Goal: Information Seeking & Learning: Find specific fact

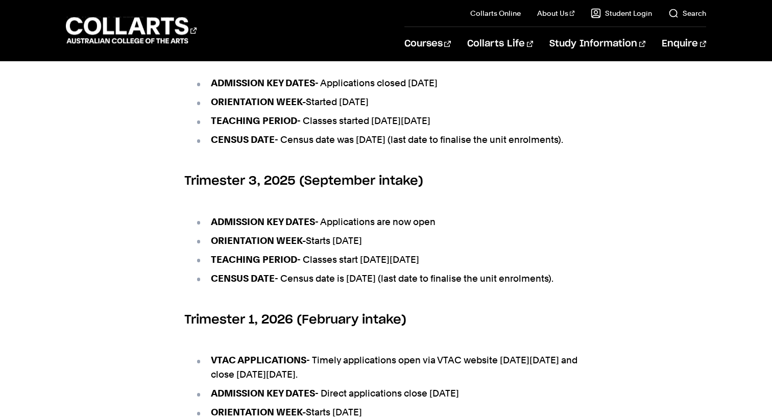
scroll to position [482, 0]
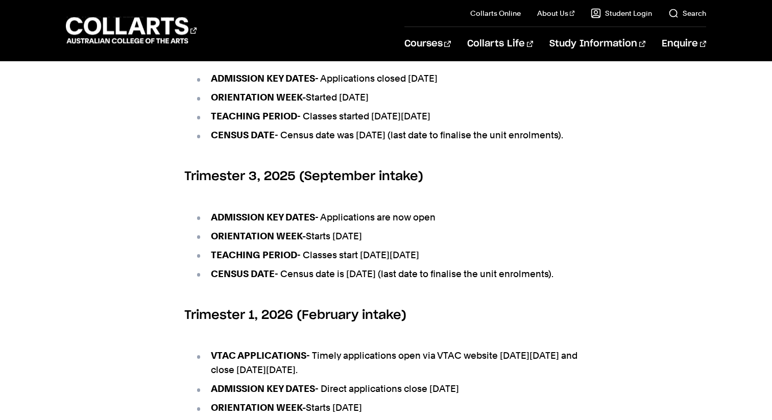
click at [347, 258] on ul "ADMISSION KEY DATES - Applications are now open ORIENTATION WEEK- Starts [DATE]…" at bounding box center [385, 246] width 403 height 97
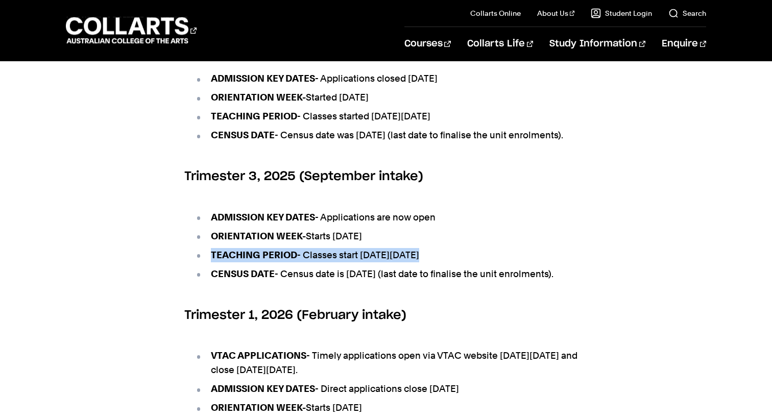
click at [351, 244] on li "ORIENTATION WEEK- Starts [DATE]" at bounding box center [391, 236] width 393 height 14
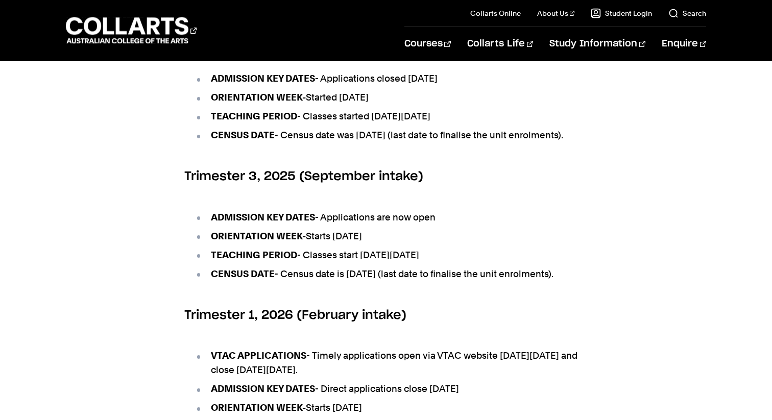
click at [351, 244] on li "ORIENTATION WEEK- Starts [DATE]" at bounding box center [391, 236] width 393 height 14
click at [370, 244] on li "ORIENTATION WEEK- Starts [DATE]" at bounding box center [391, 236] width 393 height 14
click at [362, 263] on li "TEACHING PERIOD - Classes start [DATE][DATE]" at bounding box center [391, 255] width 393 height 14
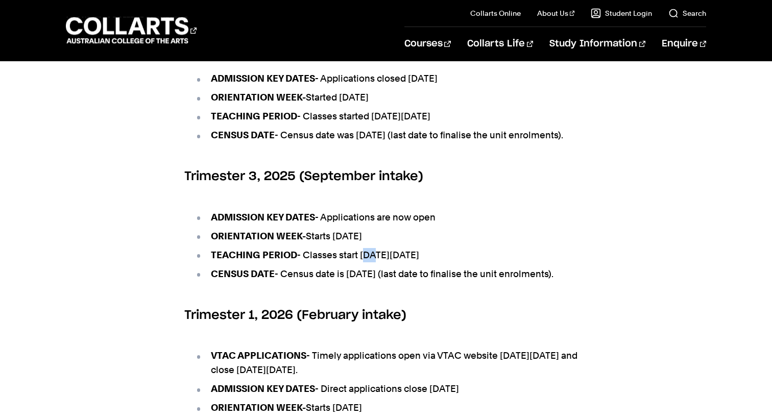
click at [362, 263] on li "TEACHING PERIOD - Classes start [DATE][DATE]" at bounding box center [391, 255] width 393 height 14
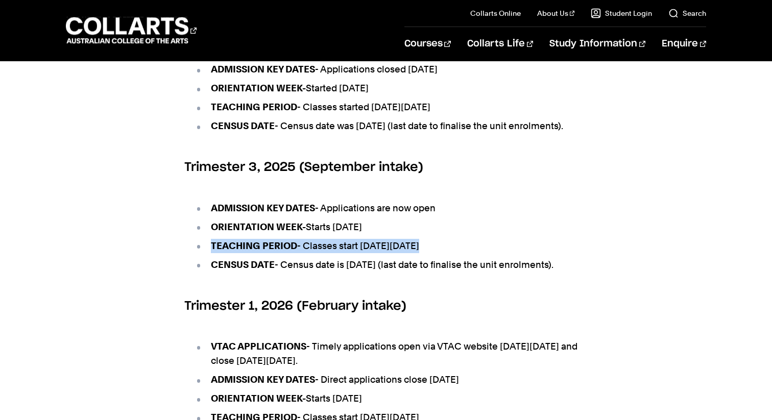
scroll to position [502, 0]
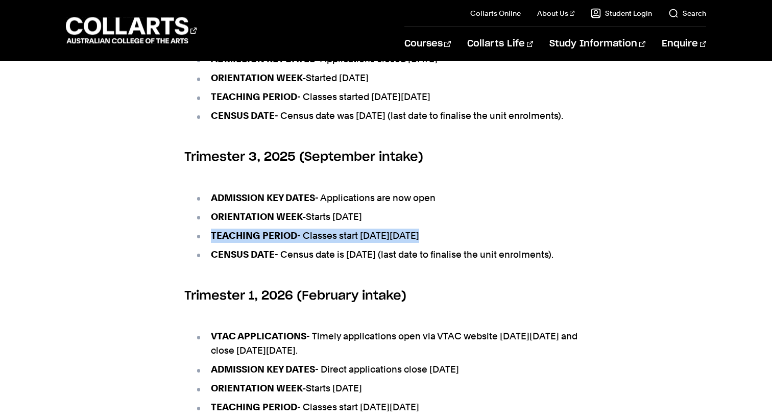
click at [559, 166] on h6 "Trimester 3, 2025 (September intake)" at bounding box center [385, 157] width 403 height 18
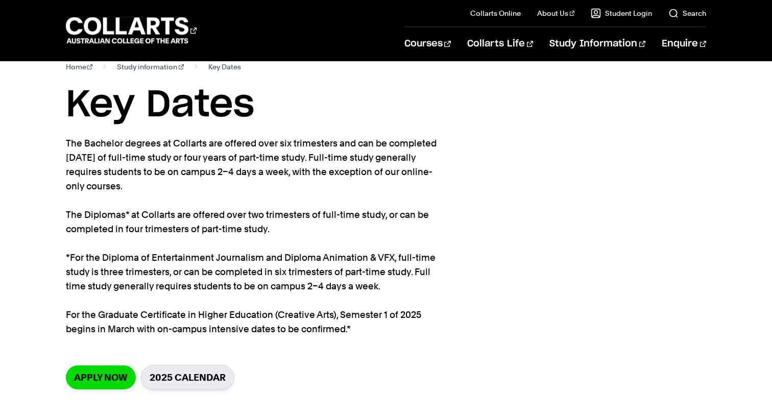
scroll to position [0, 0]
